Goal: Information Seeking & Learning: Learn about a topic

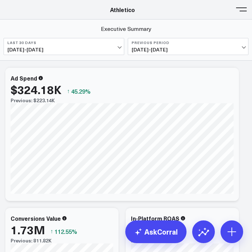
click at [113, 43] on b "Last 30 Days" at bounding box center [63, 42] width 113 height 4
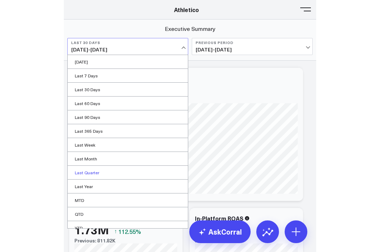
scroll to position [20, 0]
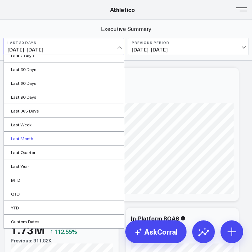
click at [62, 141] on link "Last Month" at bounding box center [64, 137] width 120 height 13
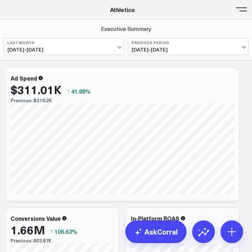
click at [192, 46] on button "Previous Period 08/01/25 - 08/31/25" at bounding box center [188, 46] width 121 height 17
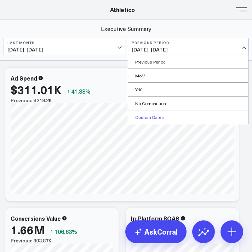
click at [178, 118] on link "Custom Dates" at bounding box center [188, 116] width 120 height 13
select select "9"
select select "2025"
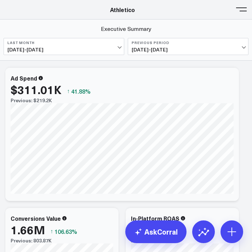
click at [212, 47] on span "08/01/25 - 08/31/25" at bounding box center [188, 50] width 113 height 6
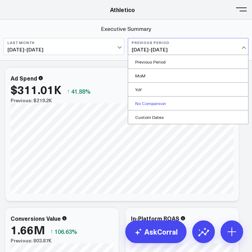
click at [191, 104] on link "No Comparison" at bounding box center [188, 102] width 120 height 13
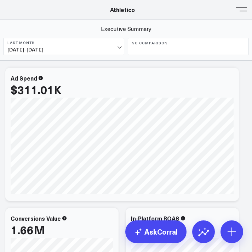
click at [238, 10] on button at bounding box center [241, 9] width 11 height 11
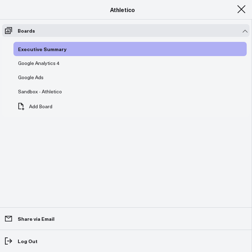
click at [241, 5] on button at bounding box center [241, 9] width 11 height 11
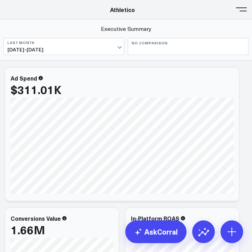
click at [242, 12] on button at bounding box center [241, 9] width 11 height 11
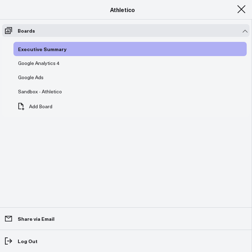
click at [242, 12] on button at bounding box center [241, 9] width 11 height 11
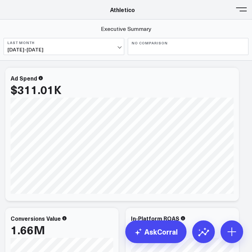
click at [131, 16] on header "Athletico Farmer Focus Force of Nature Nutrire The Mather Group Weber Athletico…" at bounding box center [126, 9] width 252 height 19
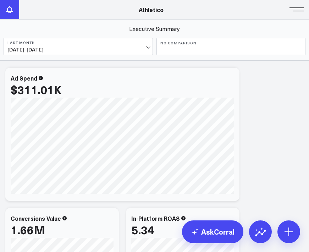
click at [5, 6] on button at bounding box center [9, 9] width 19 height 19
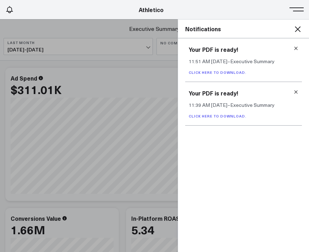
click at [292, 28] on icon at bounding box center [297, 29] width 9 height 9
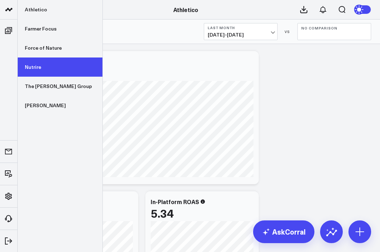
click at [47, 68] on link "Nutrire" at bounding box center [60, 66] width 85 height 19
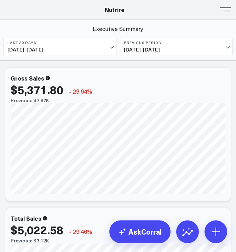
click at [101, 50] on span "[DATE] - [DATE]" at bounding box center [59, 50] width 105 height 6
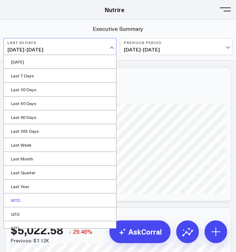
scroll to position [20, 0]
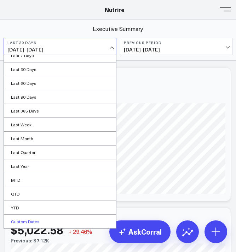
click at [64, 219] on link "Custom Dates" at bounding box center [60, 220] width 112 height 13
select select "9"
select select "2025"
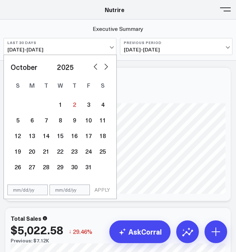
click at [93, 70] on button "button" at bounding box center [95, 66] width 7 height 9
select select "8"
select select "2025"
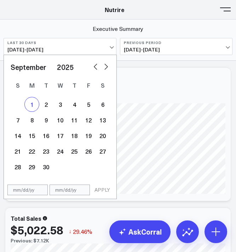
click at [30, 109] on div "1" at bounding box center [32, 104] width 14 height 14
type input "[DATE]"
select select "8"
select select "2025"
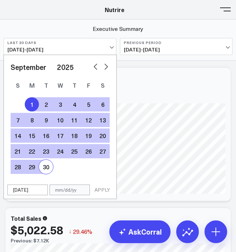
click at [47, 163] on div "30" at bounding box center [46, 166] width 14 height 14
type input "[DATE]"
select select "8"
select select "2025"
click at [100, 190] on button "APPLY" at bounding box center [102, 189] width 21 height 11
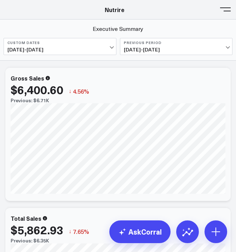
click at [202, 38] on button "Previous Period [DATE] - [DATE]" at bounding box center [176, 46] width 113 height 17
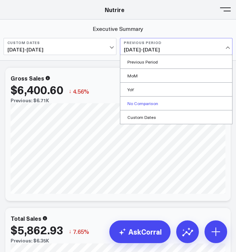
click at [181, 103] on link "No Comparison" at bounding box center [177, 102] width 112 height 13
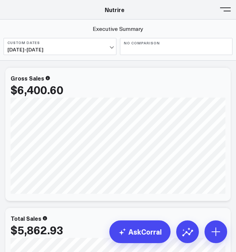
click at [219, 10] on div "Nutrire" at bounding box center [114, 10] width 229 height 8
click at [227, 10] on button at bounding box center [225, 9] width 11 height 11
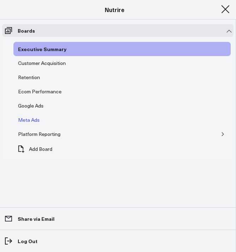
click at [30, 118] on div "Meta Ads" at bounding box center [28, 120] width 25 height 9
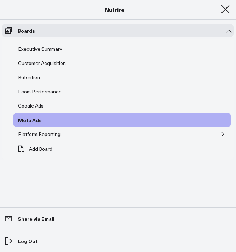
click at [46, 122] on div "Meta Ads" at bounding box center [122, 120] width 218 height 14
click at [28, 122] on div "Meta Ads" at bounding box center [29, 120] width 27 height 9
click at [225, 6] on button at bounding box center [225, 9] width 11 height 11
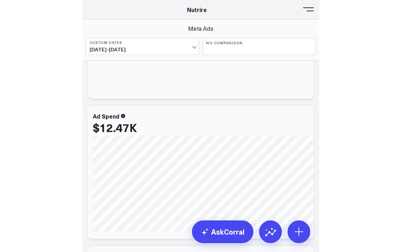
scroll to position [102, 0]
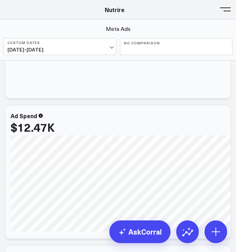
click at [194, 156] on div "[#fff fontSize:14px lineHeight:16px][/] [#fff fontSize:14px lineHeight:20px fon…" at bounding box center [122, 183] width 223 height 96
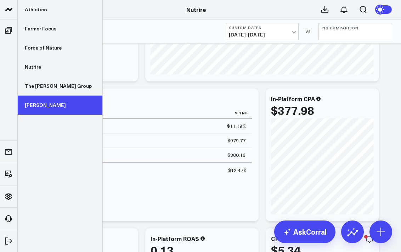
click at [50, 100] on link "[PERSON_NAME]" at bounding box center [60, 105] width 85 height 19
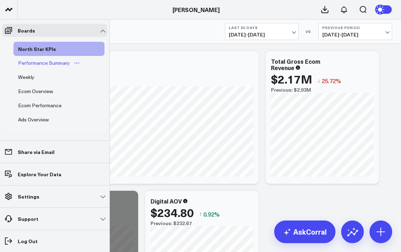
click at [41, 63] on div "Performance Summary" at bounding box center [43, 63] width 55 height 9
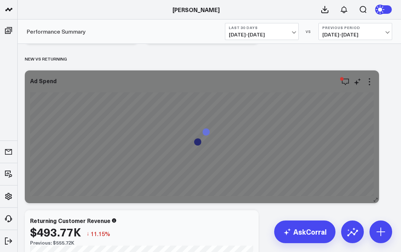
scroll to position [734, 0]
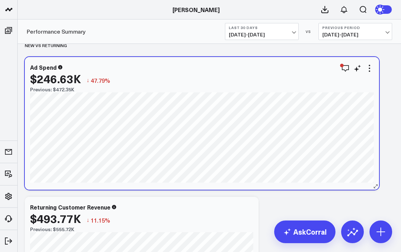
click at [226, 185] on div "Ad Spend $246.63K ↓ 47.79% Previous: $472.35K [fontSize:10px lineHeight:12px] /…" at bounding box center [202, 123] width 354 height 133
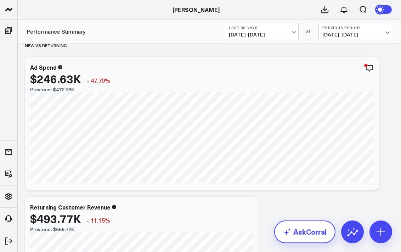
click at [299, 236] on link "AskCorral" at bounding box center [304, 232] width 61 height 23
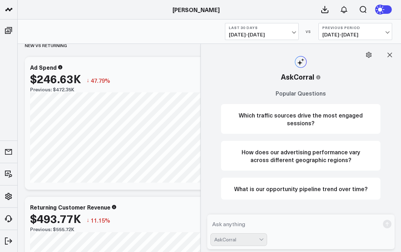
click at [302, 225] on textarea at bounding box center [295, 224] width 169 height 13
type textarea "what"
click at [283, 33] on span "[DATE] - [DATE]" at bounding box center [262, 35] width 66 height 6
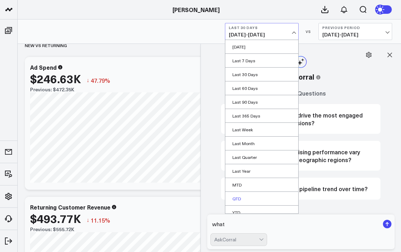
scroll to position [19, 0]
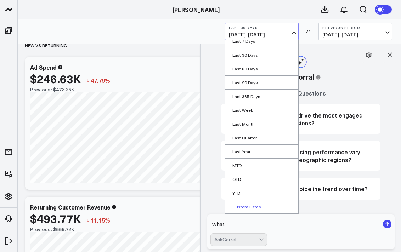
click at [266, 209] on link "Custom Dates" at bounding box center [261, 206] width 73 height 13
select select "9"
select select "2025"
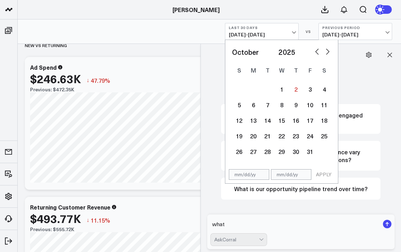
click at [313, 54] on div "January February March April May June July August September October November De…" at bounding box center [281, 52] width 99 height 11
click at [320, 52] on button "button" at bounding box center [317, 51] width 7 height 9
select select "8"
select select "2025"
click at [252, 89] on div "1" at bounding box center [253, 89] width 14 height 14
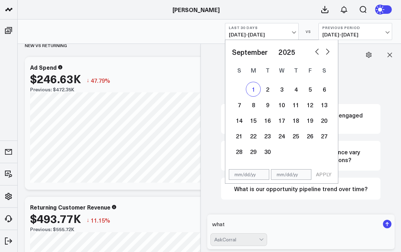
type input "[DATE]"
select select "8"
select select "2025"
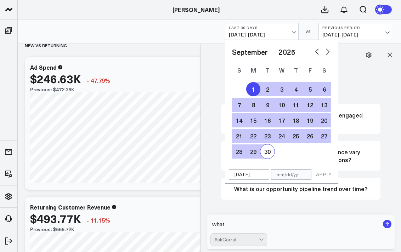
click at [263, 151] on div "30" at bounding box center [268, 152] width 14 height 14
type input "[DATE]"
select select "8"
select select "2025"
click at [325, 175] on button "APPLY" at bounding box center [323, 174] width 21 height 11
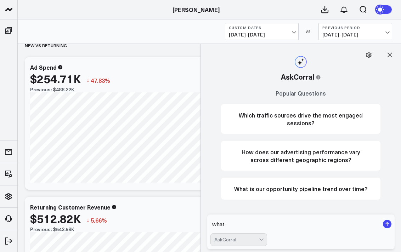
click at [236, 225] on textarea "what" at bounding box center [295, 224] width 169 height 13
type textarea "what is my tik tok spend for the month of september"
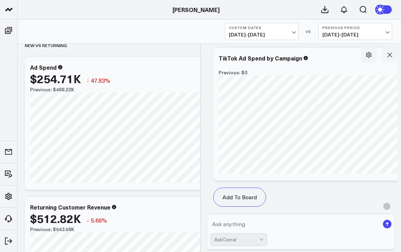
scroll to position [693, 0]
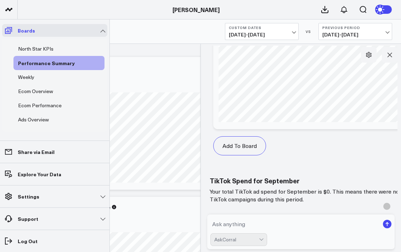
click at [7, 33] on icon at bounding box center [8, 30] width 9 height 9
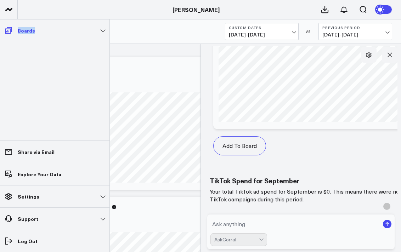
click at [7, 33] on icon at bounding box center [8, 30] width 9 height 9
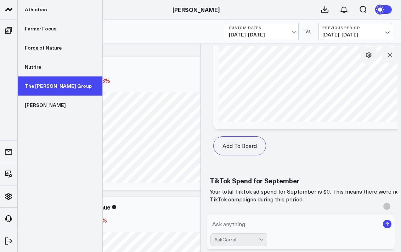
click at [38, 84] on link "The [PERSON_NAME] Group" at bounding box center [60, 86] width 85 height 19
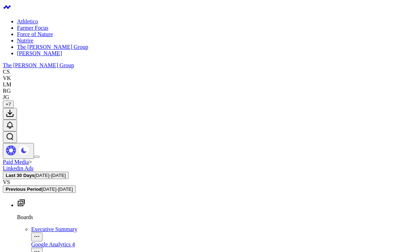
click at [66, 173] on span "[DATE] - [DATE]" at bounding box center [50, 175] width 31 height 5
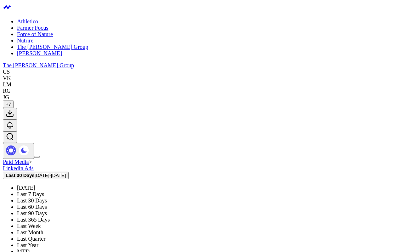
scroll to position [19, 0]
select select "9"
select select "2025"
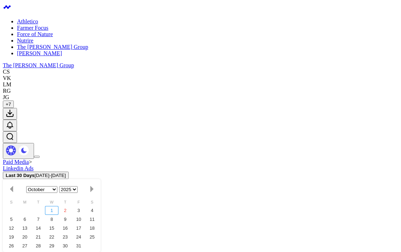
click at [58, 206] on div "1" at bounding box center [51, 210] width 13 height 9
type input "[DATE]"
select select "9"
select select "2025"
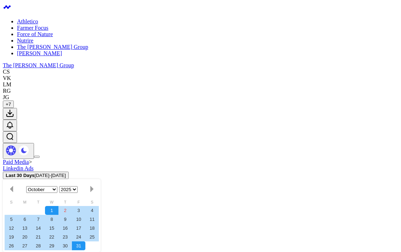
click at [85, 242] on div "31" at bounding box center [78, 246] width 13 height 9
type input "10/31/25"
select select "9"
select select "2025"
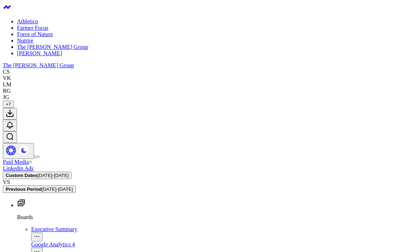
click at [73, 187] on span "08/31/25 - 09/30/25" at bounding box center [56, 189] width 31 height 5
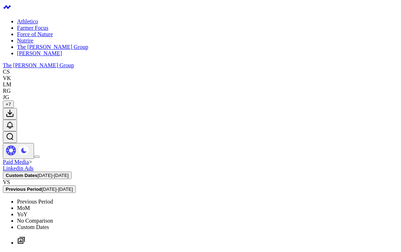
click at [53, 218] on link "No Comparison" at bounding box center [35, 221] width 36 height 6
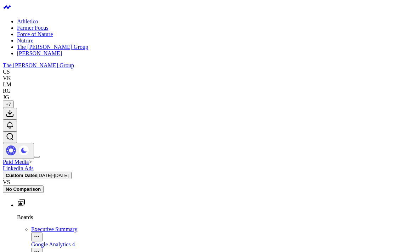
click at [72, 172] on button "Custom Dates 10/01/25 - 10/31/25" at bounding box center [37, 175] width 69 height 7
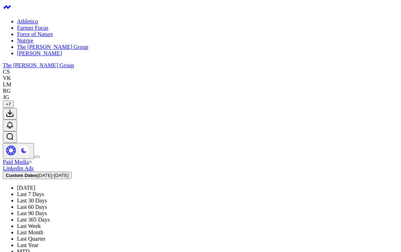
scroll to position [19, 0]
select select "9"
select select "2025"
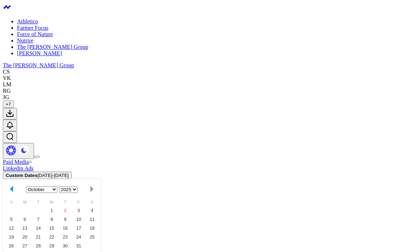
click at [17, 185] on button "button" at bounding box center [11, 190] width 11 height 10
select select "8"
select select "2025"
click at [32, 206] on div "1" at bounding box center [24, 210] width 13 height 9
type input "[DATE]"
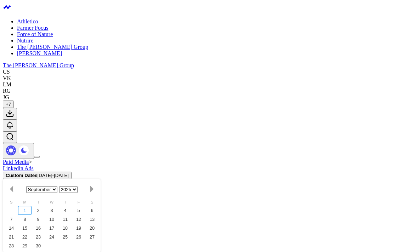
select select "8"
select select "2025"
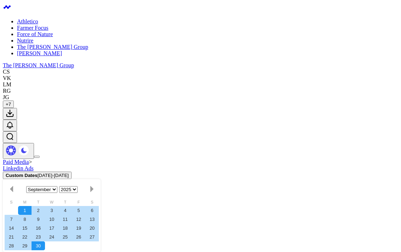
click at [45, 242] on div "30" at bounding box center [38, 246] width 13 height 9
type input "[DATE]"
select select "8"
select select "2025"
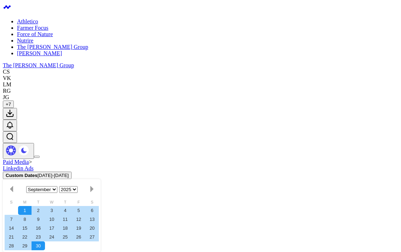
select select "8"
select select "2025"
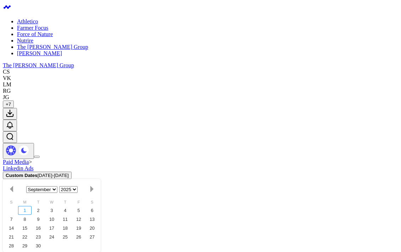
click at [32, 206] on div "1" at bounding box center [24, 210] width 13 height 9
select select "8"
select select "2025"
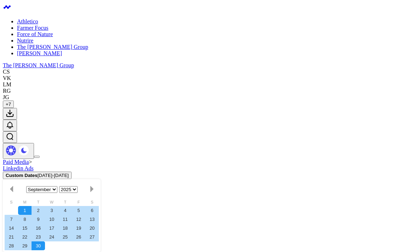
click at [45, 242] on div "30" at bounding box center [38, 246] width 13 height 9
type input "[DATE]"
select select "8"
select select "2025"
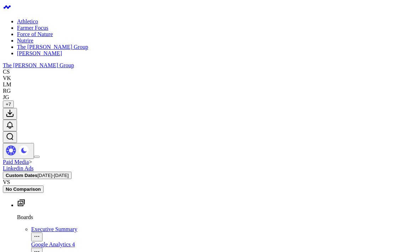
scroll to position [56, 0]
click at [48, 31] on link "Farmer Focus" at bounding box center [32, 28] width 31 height 6
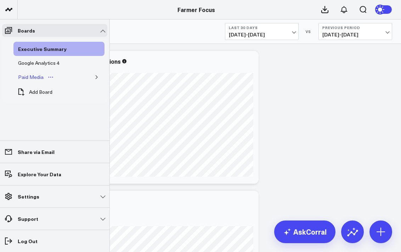
click at [39, 76] on div "Paid Media" at bounding box center [30, 77] width 29 height 9
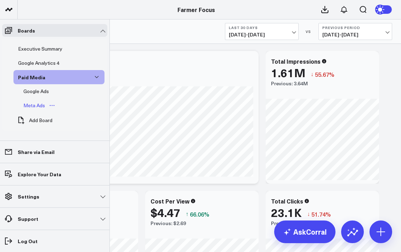
click at [35, 105] on div "Meta Ads" at bounding box center [34, 105] width 25 height 9
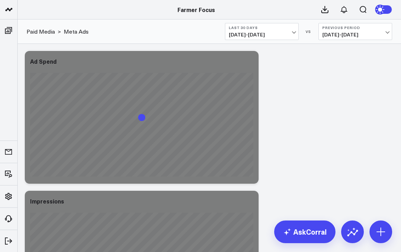
click at [283, 33] on span "[DATE] - [DATE]" at bounding box center [262, 35] width 66 height 6
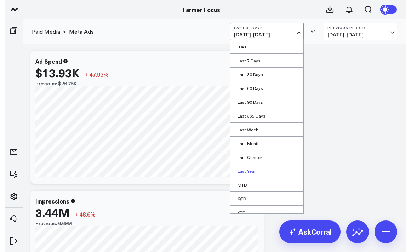
scroll to position [19, 0]
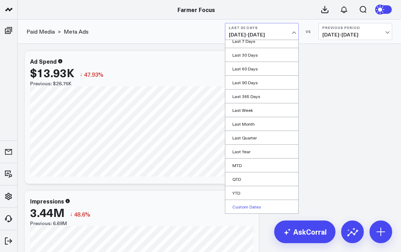
click at [258, 206] on link "Custom Dates" at bounding box center [261, 206] width 73 height 13
select select "9"
select select "2025"
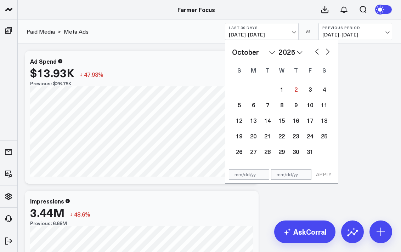
click at [318, 53] on button "button" at bounding box center [317, 51] width 7 height 9
select select "8"
select select "2025"
click at [254, 90] on div "1" at bounding box center [253, 89] width 14 height 14
type input "[DATE]"
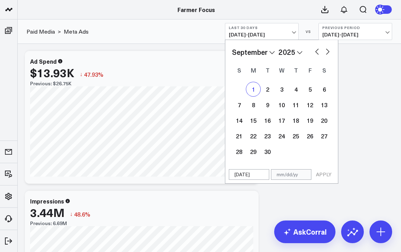
select select "8"
select select "2025"
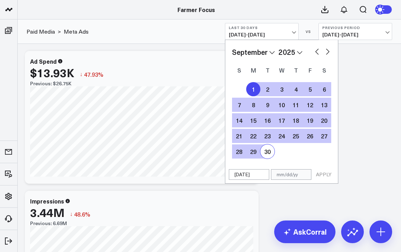
click at [270, 154] on div "30" at bounding box center [268, 152] width 14 height 14
type input "[DATE]"
select select "8"
select select "2025"
click at [330, 179] on button "APPLY" at bounding box center [323, 174] width 21 height 11
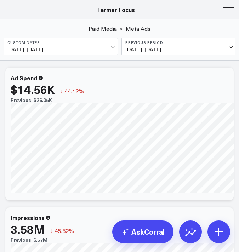
click at [231, 13] on button at bounding box center [228, 9] width 11 height 11
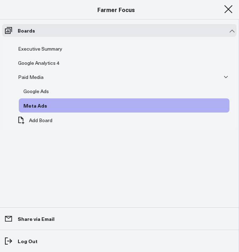
click at [226, 12] on button at bounding box center [228, 9] width 11 height 11
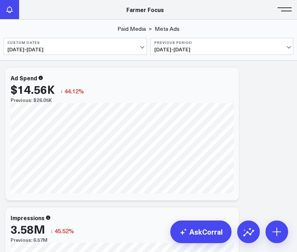
click at [14, 11] on button at bounding box center [9, 9] width 19 height 19
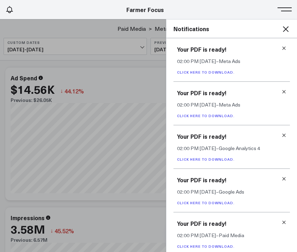
click at [285, 31] on icon at bounding box center [286, 29] width 9 height 9
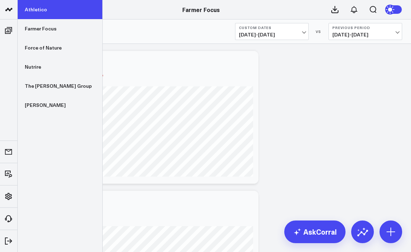
click at [39, 12] on link "Athletico" at bounding box center [60, 9] width 85 height 19
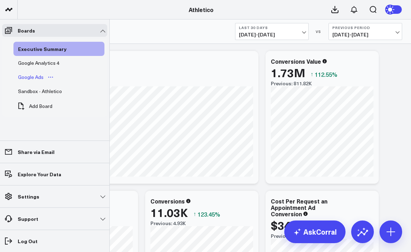
click at [38, 76] on div "Google Ads" at bounding box center [30, 77] width 29 height 9
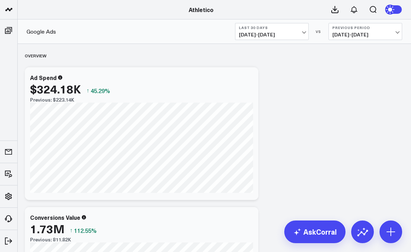
click at [279, 40] on button "Last 30 Days [DATE] - [DATE]" at bounding box center [272, 31] width 74 height 17
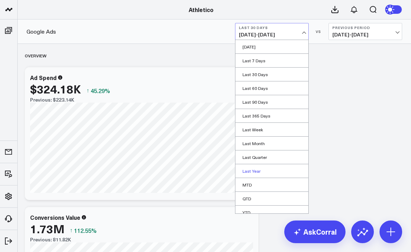
scroll to position [19, 0]
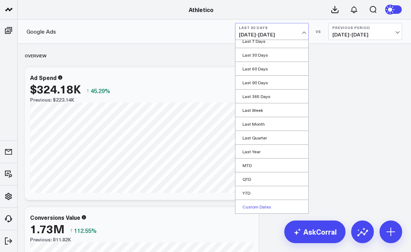
click at [261, 205] on link "Custom Dates" at bounding box center [272, 206] width 73 height 13
select select "9"
select select "2025"
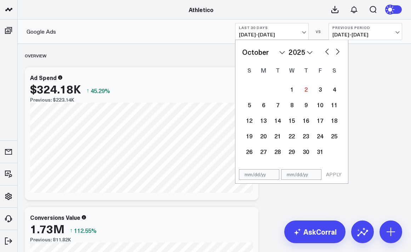
click at [325, 50] on button "button" at bounding box center [327, 51] width 7 height 9
select select "8"
select select "2025"
click at [262, 89] on div "1" at bounding box center [264, 89] width 14 height 14
type input "[DATE]"
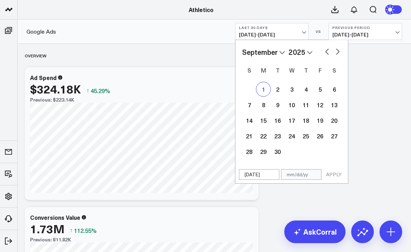
select select "8"
select select "2025"
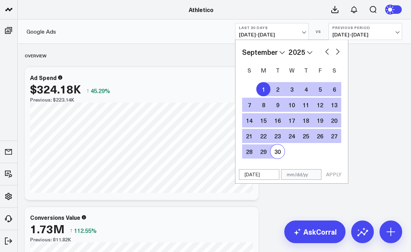
click at [280, 150] on div "30" at bounding box center [278, 152] width 14 height 14
type input "[DATE]"
select select "8"
select select "2025"
click at [334, 176] on button "APPLY" at bounding box center [334, 174] width 21 height 11
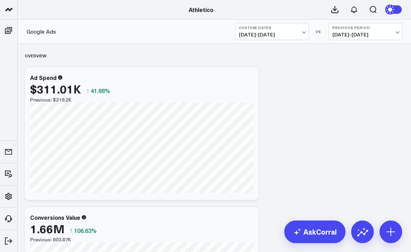
click at [360, 26] on b "Previous Period" at bounding box center [366, 28] width 66 height 4
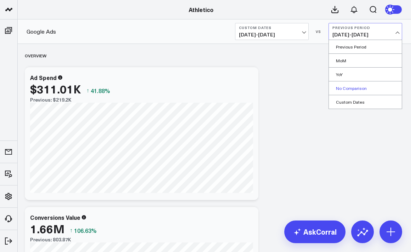
click at [353, 84] on link "No Comparison" at bounding box center [365, 88] width 73 height 13
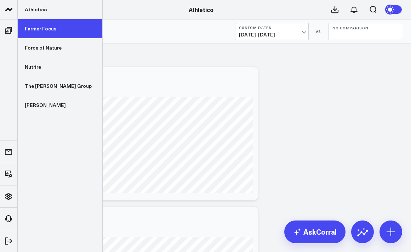
click at [31, 22] on link "Farmer Focus" at bounding box center [60, 28] width 85 height 19
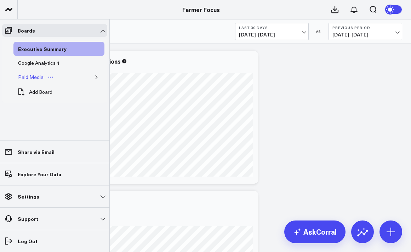
click at [35, 77] on div "Paid Media" at bounding box center [30, 77] width 29 height 9
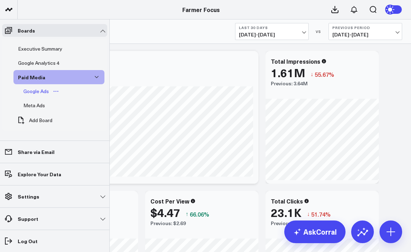
click at [38, 92] on div "Google Ads" at bounding box center [36, 91] width 29 height 9
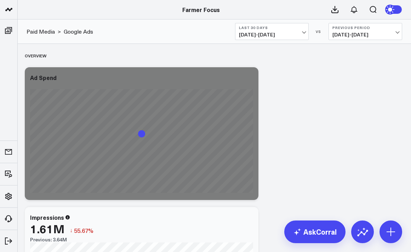
click at [285, 34] on span "[DATE] - [DATE]" at bounding box center [272, 35] width 66 height 6
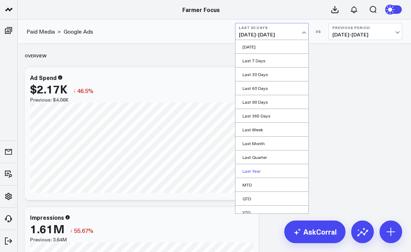
scroll to position [19, 0]
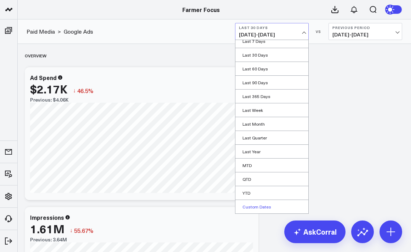
click at [254, 212] on link "Custom Dates" at bounding box center [272, 206] width 73 height 13
select select "9"
select select "2025"
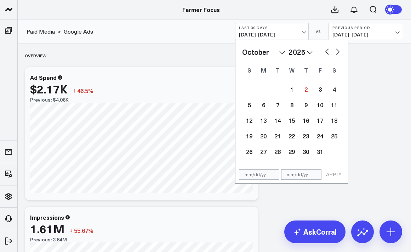
click at [329, 54] on button "button" at bounding box center [327, 51] width 7 height 9
select select "8"
select select "2025"
click at [267, 90] on div "1" at bounding box center [264, 89] width 14 height 14
type input "[DATE]"
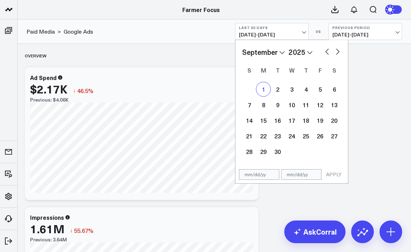
select select "8"
select select "2025"
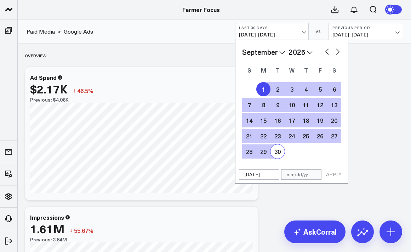
click at [276, 152] on div "30" at bounding box center [278, 152] width 14 height 14
type input "09/30/25"
select select "8"
select select "2025"
click at [332, 172] on button "APPLY" at bounding box center [334, 174] width 21 height 11
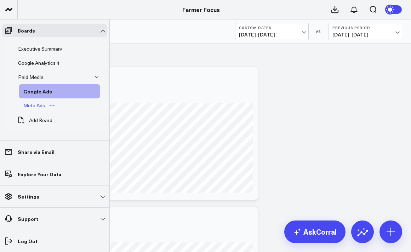
click at [35, 105] on div "Meta Ads" at bounding box center [34, 105] width 25 height 9
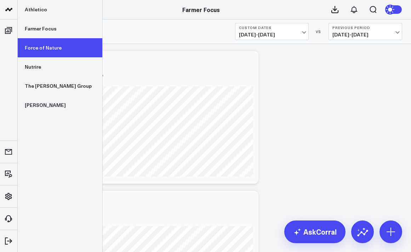
click at [51, 45] on link "Force of Nature" at bounding box center [60, 47] width 85 height 19
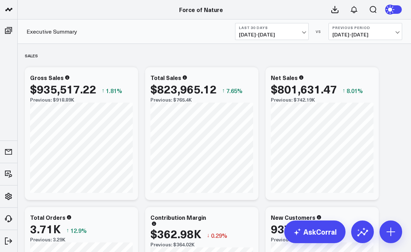
click at [274, 34] on span "[DATE] - [DATE]" at bounding box center [272, 35] width 66 height 6
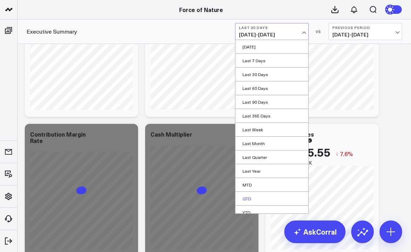
scroll to position [19, 0]
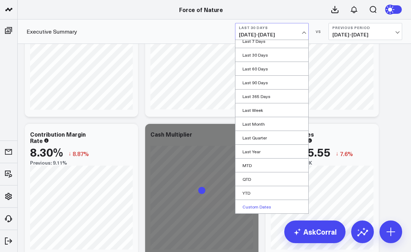
click at [263, 213] on link "Custom Dates" at bounding box center [272, 206] width 73 height 13
select select "9"
select select "2025"
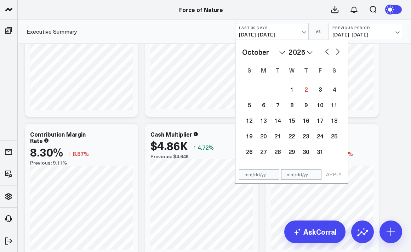
click at [325, 53] on button "button" at bounding box center [327, 51] width 7 height 9
select select "8"
select select "2025"
click at [256, 92] on div at bounding box center [249, 90] width 14 height 16
click at [265, 87] on div "1" at bounding box center [264, 89] width 14 height 14
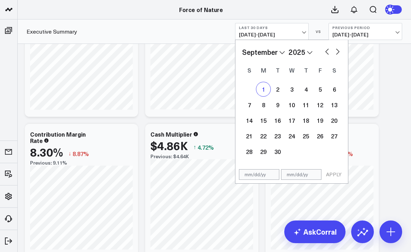
type input "[DATE]"
select select "8"
select select "2025"
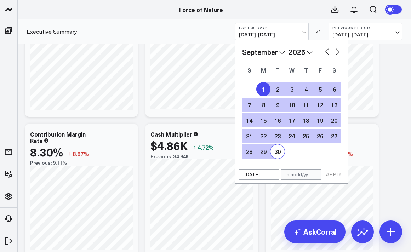
click at [280, 151] on div "30" at bounding box center [278, 152] width 14 height 14
type input "09/30/25"
select select "8"
select select "2025"
click at [332, 175] on button "APPLY" at bounding box center [334, 174] width 21 height 11
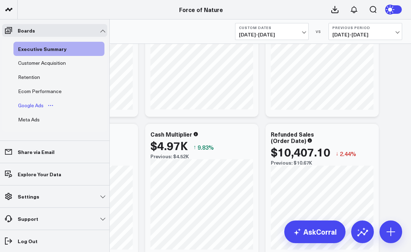
click at [31, 103] on div "Google Ads" at bounding box center [30, 105] width 29 height 9
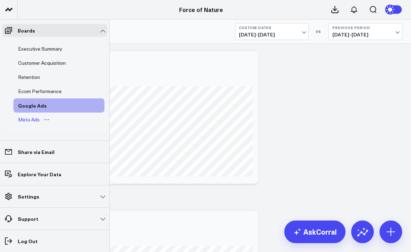
click at [37, 120] on div "Meta Ads" at bounding box center [28, 120] width 25 height 9
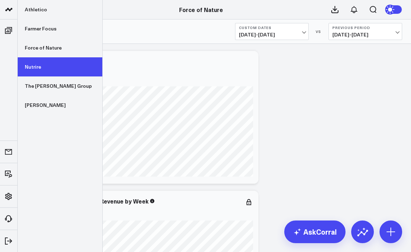
click at [45, 72] on link "Nutrire" at bounding box center [60, 66] width 85 height 19
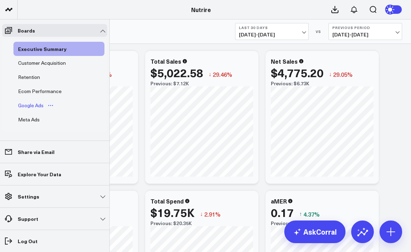
click at [37, 107] on div "Google Ads" at bounding box center [30, 105] width 29 height 9
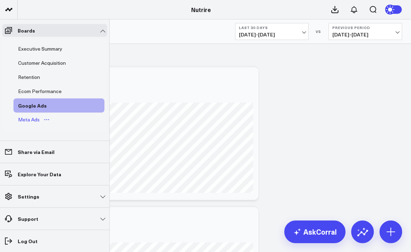
click at [38, 122] on div "Meta Ads" at bounding box center [28, 120] width 25 height 9
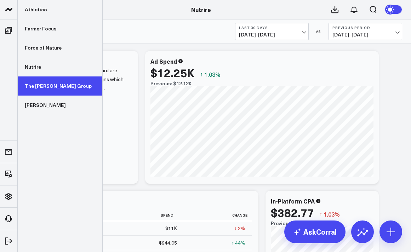
click at [46, 87] on link "The [PERSON_NAME] Group" at bounding box center [60, 86] width 85 height 19
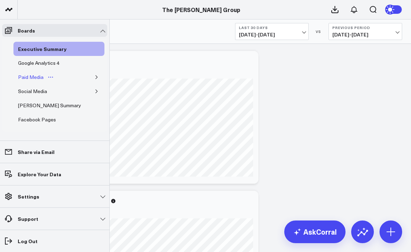
click at [43, 80] on div "Paid Media" at bounding box center [30, 77] width 29 height 9
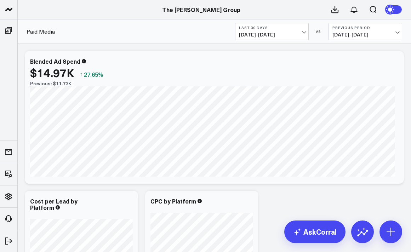
click at [268, 41] on div "Paid Media Last 30 Days [DATE] - [DATE] VS Previous Period [DATE] - [DATE]" at bounding box center [215, 31] width 394 height 24
click at [271, 35] on span "[DATE] - [DATE]" at bounding box center [272, 35] width 66 height 6
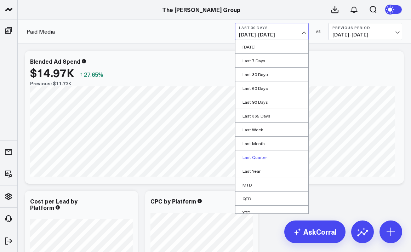
scroll to position [19, 0]
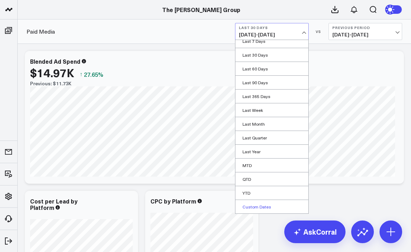
click at [259, 210] on link "Custom Dates" at bounding box center [272, 206] width 73 height 13
select select "9"
select select "2025"
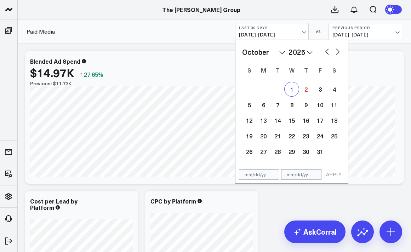
click at [291, 84] on div "1" at bounding box center [292, 89] width 14 height 14
type input "[DATE]"
select select "9"
select select "2025"
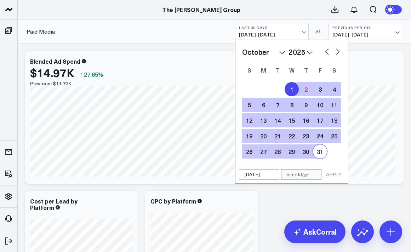
click at [322, 152] on div "31" at bounding box center [320, 152] width 14 height 14
type input "[DATE]"
select select "9"
select select "2025"
click at [335, 178] on button "APPLY" at bounding box center [334, 174] width 21 height 11
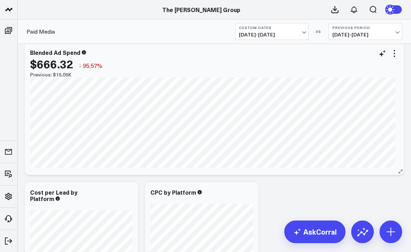
scroll to position [9, 0]
click at [254, 23] on button "Custom Dates [DATE] - [DATE]" at bounding box center [272, 31] width 74 height 17
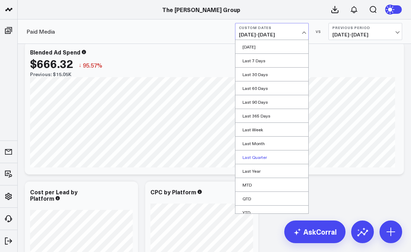
scroll to position [19, 0]
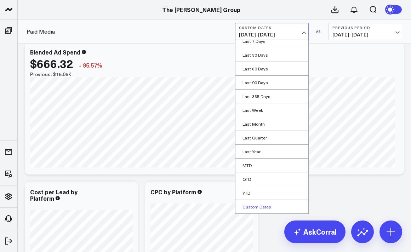
click at [256, 209] on link "Custom Dates" at bounding box center [272, 206] width 73 height 13
select select "9"
select select "2025"
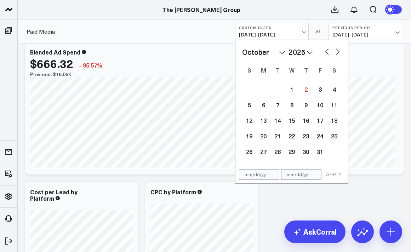
click at [326, 52] on button "button" at bounding box center [327, 51] width 7 height 9
select select "8"
select select "2025"
click at [258, 92] on div "1" at bounding box center [264, 89] width 14 height 14
type input "[DATE]"
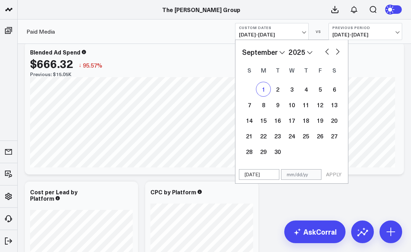
select select "8"
select select "2025"
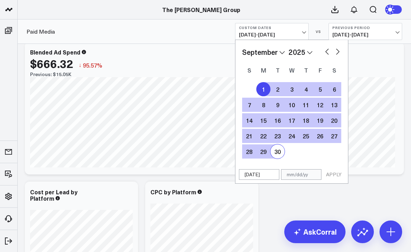
click at [280, 146] on div "30" at bounding box center [278, 152] width 14 height 14
type input "[DATE]"
select select "8"
select select "2025"
click at [330, 173] on button "APPLY" at bounding box center [334, 174] width 21 height 11
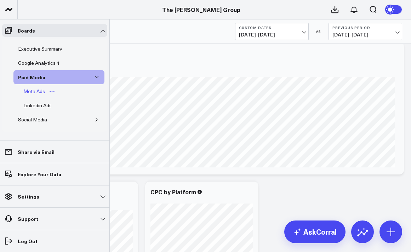
click at [31, 93] on div "Meta Ads" at bounding box center [34, 91] width 25 height 9
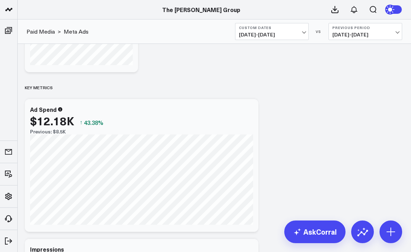
scroll to position [269, 0]
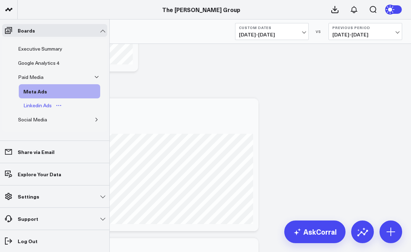
click at [40, 107] on div "Linkedin Ads" at bounding box center [38, 105] width 32 height 9
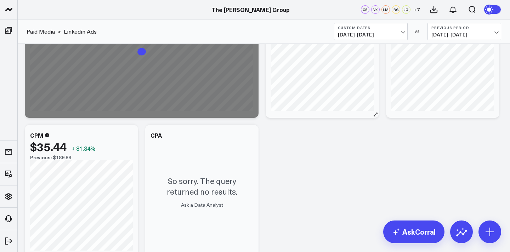
scroll to position [368, 0]
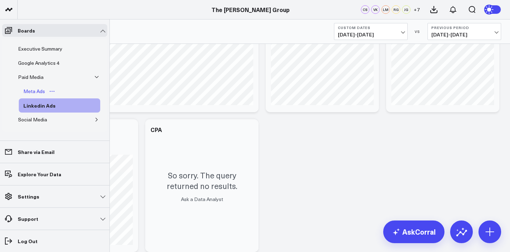
click at [36, 91] on div "Meta Ads" at bounding box center [34, 91] width 25 height 9
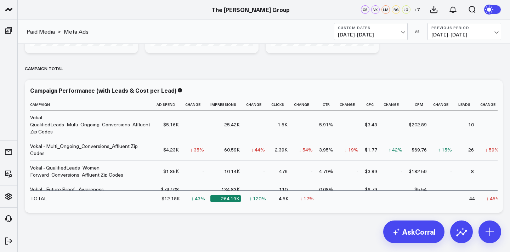
scroll to position [1, 0]
